Goal: Task Accomplishment & Management: Use online tool/utility

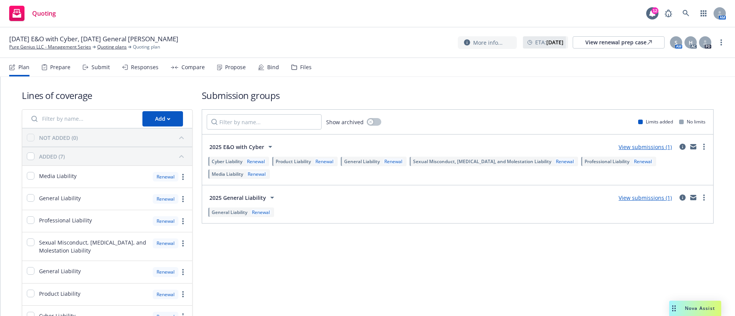
click at [236, 60] on div "Propose" at bounding box center [231, 67] width 29 height 18
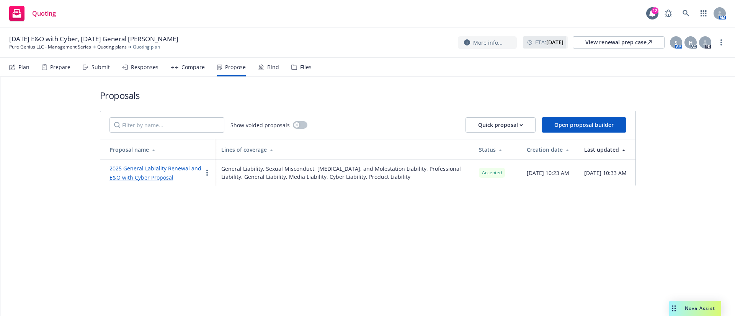
click at [165, 170] on link "2025 General Labiality Renewal and E&O with Cyber Proposal" at bounding box center [155, 173] width 92 height 16
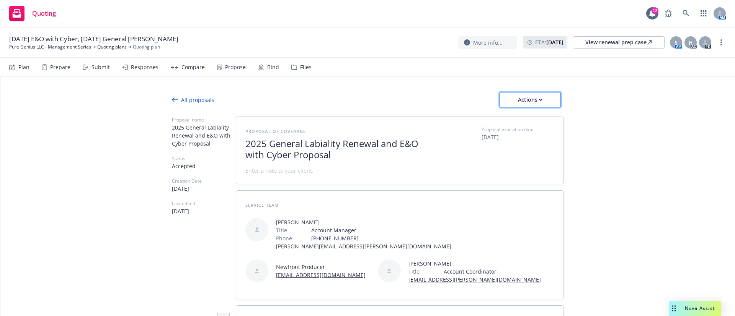
click at [529, 98] on div "Actions" at bounding box center [530, 100] width 36 height 15
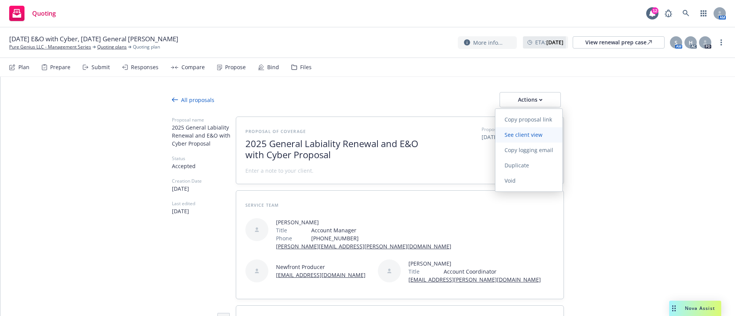
click at [532, 135] on span "See client view" at bounding box center [523, 134] width 56 height 7
